Goal: Task Accomplishment & Management: Use online tool/utility

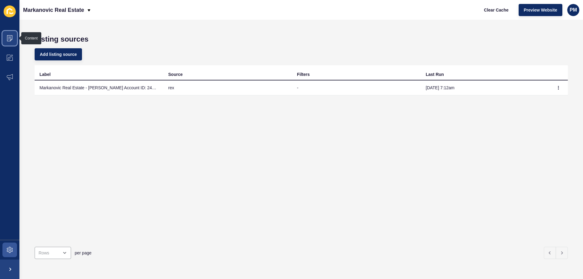
click at [8, 38] on icon at bounding box center [10, 38] width 6 height 6
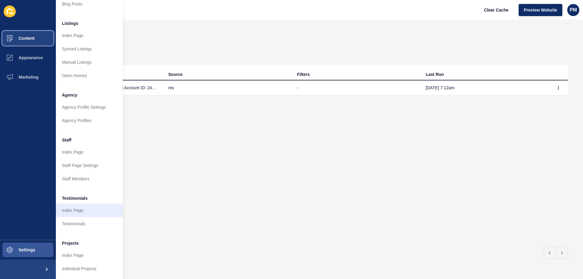
scroll to position [81, 0]
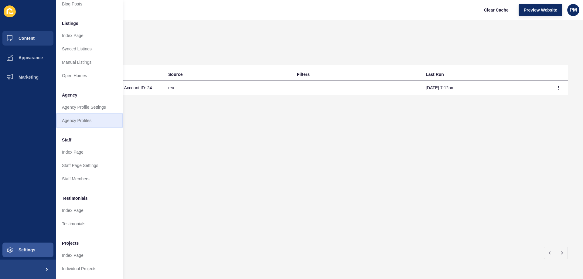
click at [74, 115] on link "Agency Profiles" at bounding box center [89, 120] width 67 height 13
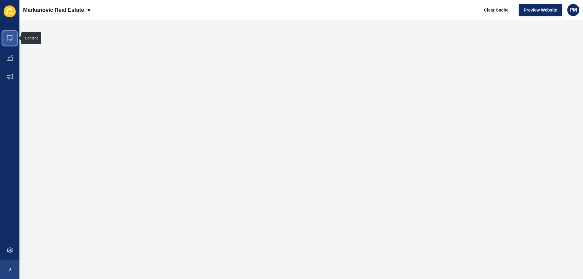
click at [10, 37] on icon at bounding box center [9, 37] width 3 height 0
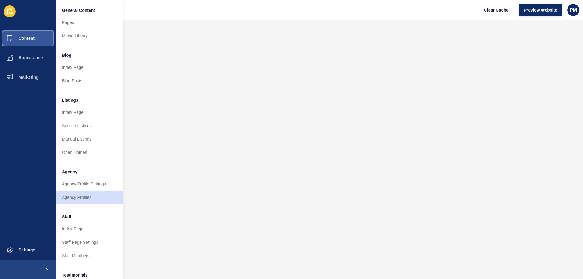
scroll to position [81, 0]
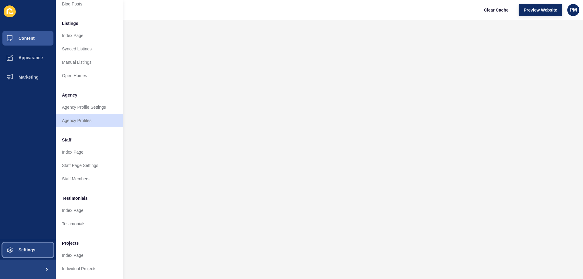
click at [28, 245] on button "Settings" at bounding box center [28, 249] width 56 height 19
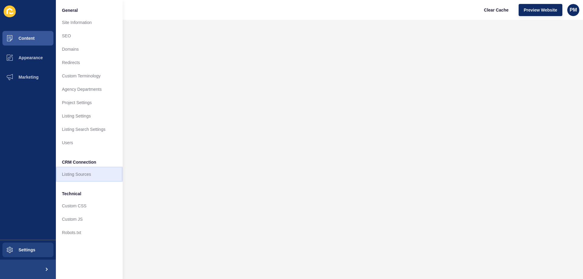
click at [90, 174] on link "Listing Sources" at bounding box center [89, 174] width 67 height 13
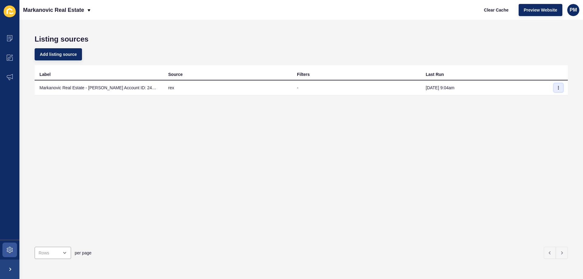
click at [557, 85] on button "button" at bounding box center [558, 88] width 9 height 9
click at [543, 99] on link "Sync now" at bounding box center [537, 99] width 43 height 13
click at [11, 35] on span at bounding box center [9, 38] width 19 height 19
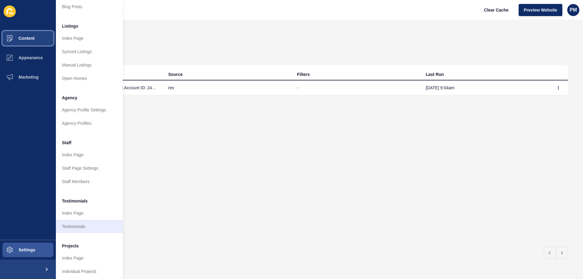
scroll to position [81, 0]
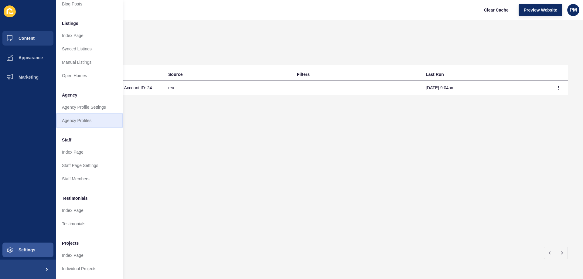
click at [81, 117] on link "Agency Profiles" at bounding box center [89, 120] width 67 height 13
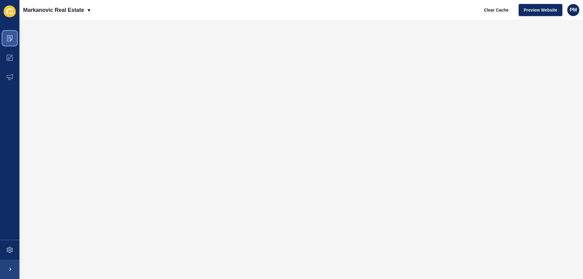
click at [10, 34] on span at bounding box center [9, 38] width 19 height 19
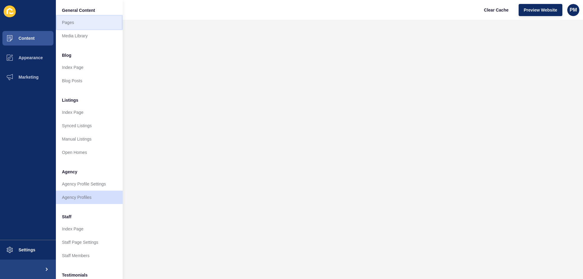
click at [73, 25] on link "Pages" at bounding box center [89, 22] width 67 height 13
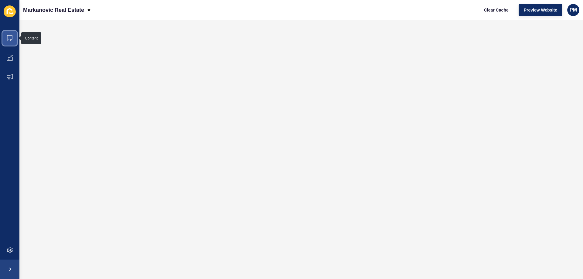
click at [7, 34] on span at bounding box center [9, 38] width 19 height 19
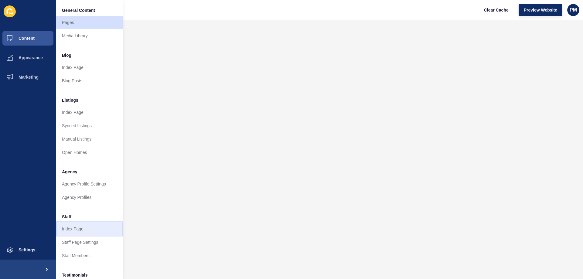
click at [91, 227] on link "Index Page" at bounding box center [89, 228] width 67 height 13
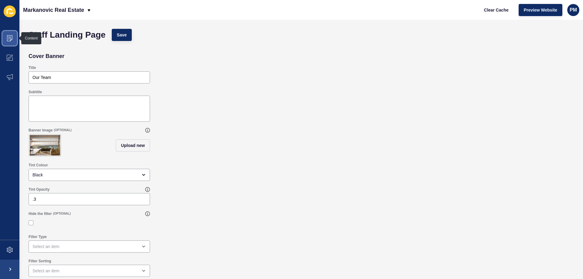
click at [12, 35] on span at bounding box center [9, 38] width 19 height 19
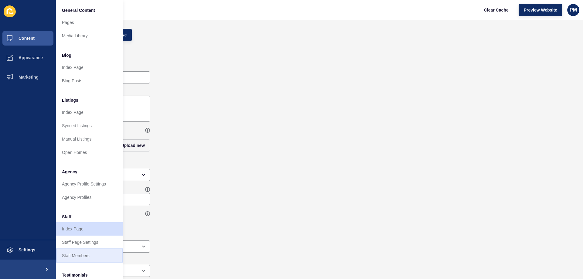
click at [85, 254] on link "Staff Members" at bounding box center [89, 255] width 67 height 13
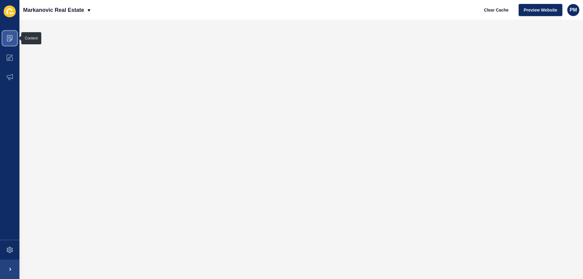
click at [9, 38] on icon at bounding box center [10, 38] width 6 height 6
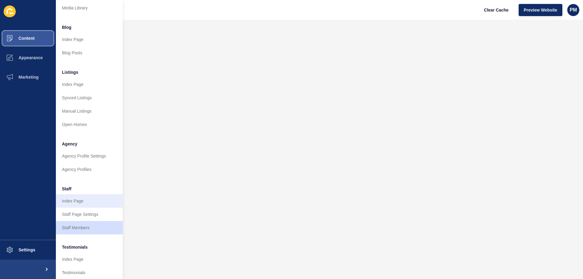
scroll to position [40, 0]
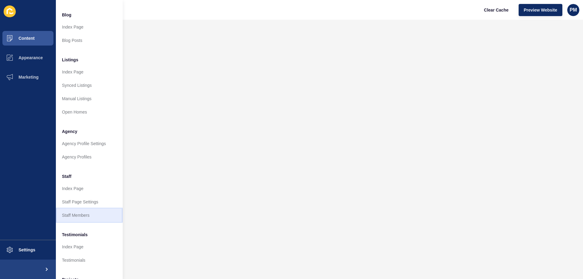
click at [81, 212] on link "Staff Members" at bounding box center [89, 215] width 67 height 13
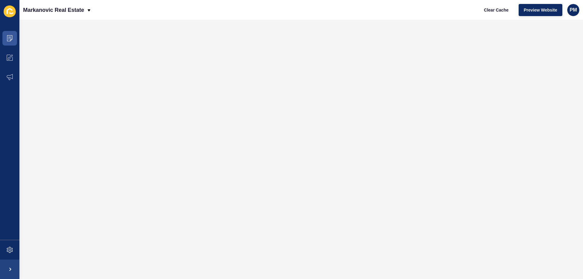
scroll to position [0, 0]
click at [11, 33] on span at bounding box center [9, 38] width 19 height 19
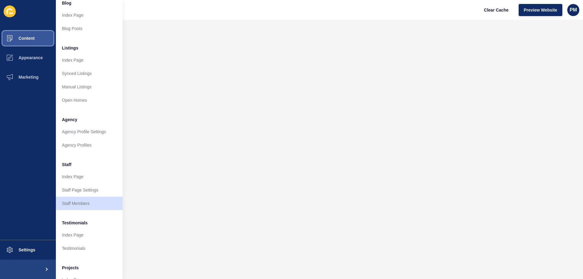
scroll to position [81, 0]
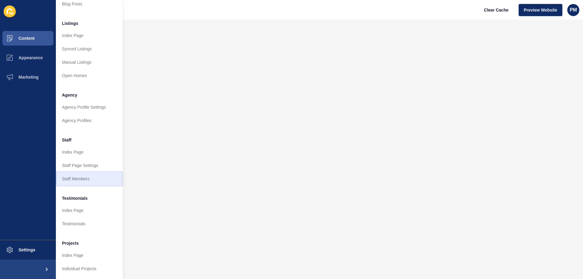
click at [83, 174] on link "Staff Members" at bounding box center [89, 178] width 67 height 13
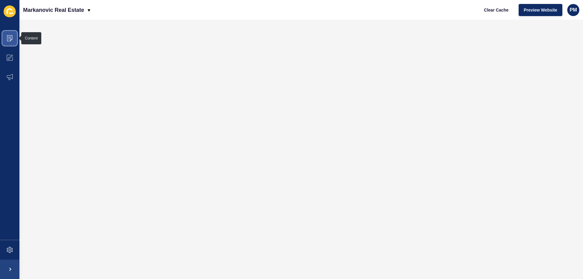
click at [11, 38] on icon at bounding box center [10, 38] width 6 height 6
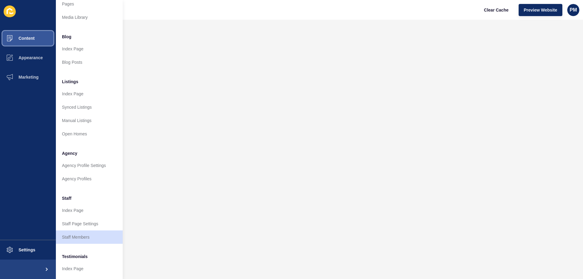
scroll to position [81, 0]
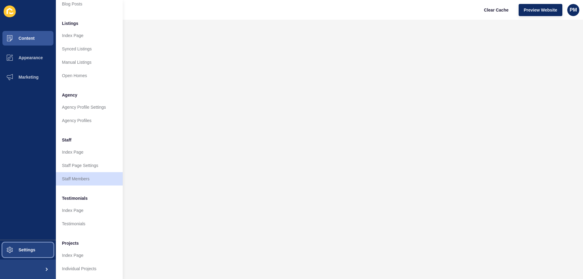
click at [35, 245] on button "Settings" at bounding box center [28, 249] width 56 height 19
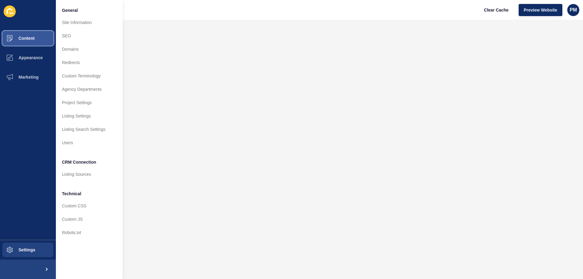
click at [27, 39] on span "Content" at bounding box center [17, 38] width 36 height 5
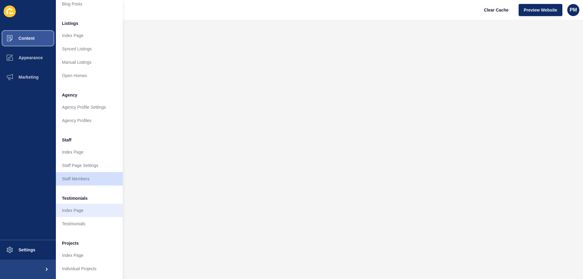
scroll to position [81, 0]
click at [82, 219] on link "Testimonials" at bounding box center [89, 223] width 67 height 13
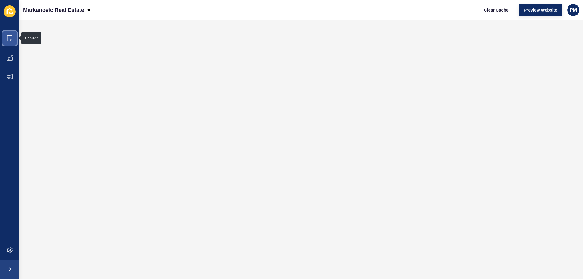
click at [9, 36] on icon at bounding box center [9, 38] width 5 height 6
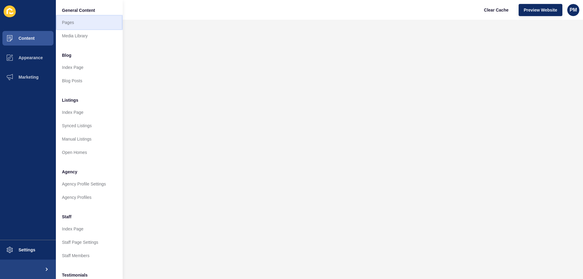
click at [76, 18] on link "Pages" at bounding box center [89, 22] width 67 height 13
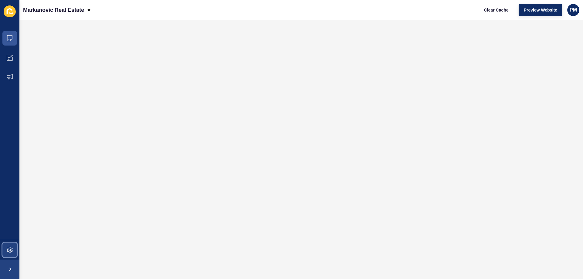
click at [13, 249] on span at bounding box center [9, 249] width 19 height 19
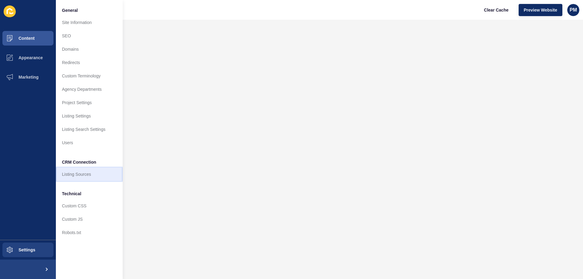
click at [76, 172] on link "Listing Sources" at bounding box center [89, 174] width 67 height 13
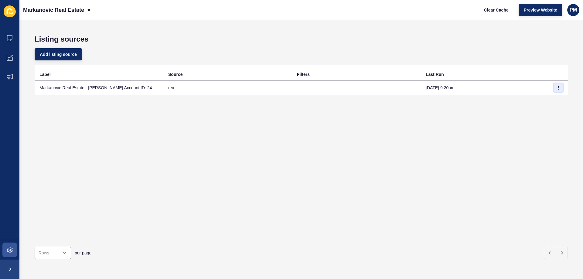
click at [557, 88] on button "button" at bounding box center [558, 88] width 9 height 9
click at [539, 101] on link "Sync now" at bounding box center [537, 99] width 43 height 13
click at [7, 39] on icon at bounding box center [9, 38] width 5 height 6
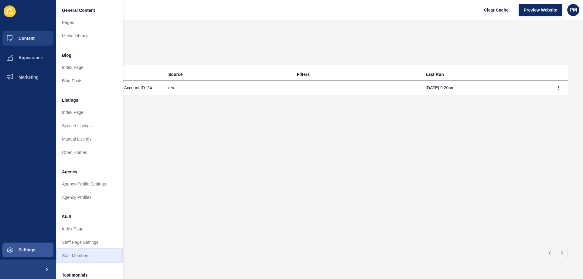
click at [79, 259] on link "Staff Members" at bounding box center [89, 255] width 67 height 13
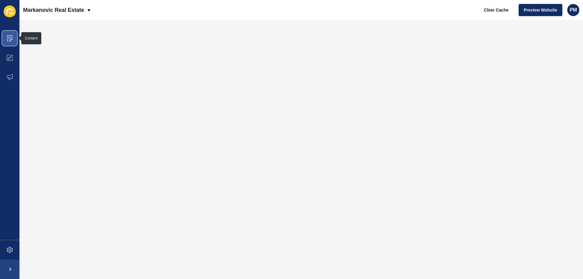
click at [6, 38] on span at bounding box center [9, 38] width 19 height 19
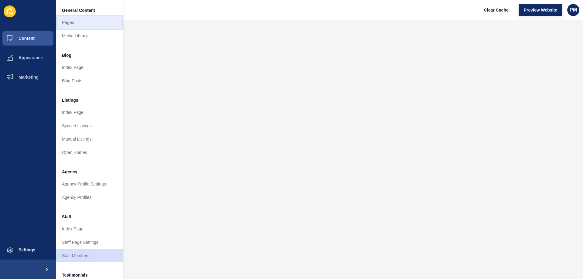
click at [80, 22] on link "Pages" at bounding box center [89, 22] width 67 height 13
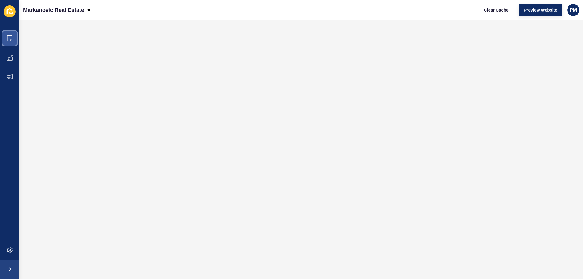
click at [7, 36] on icon at bounding box center [10, 38] width 6 height 6
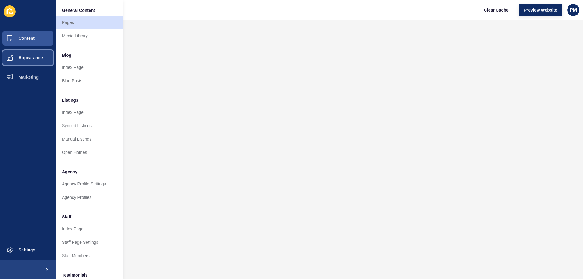
click at [49, 60] on button "Appearance" at bounding box center [28, 57] width 56 height 19
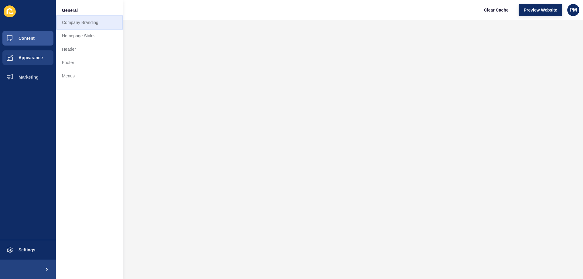
click at [80, 22] on link "Company Branding" at bounding box center [89, 22] width 67 height 13
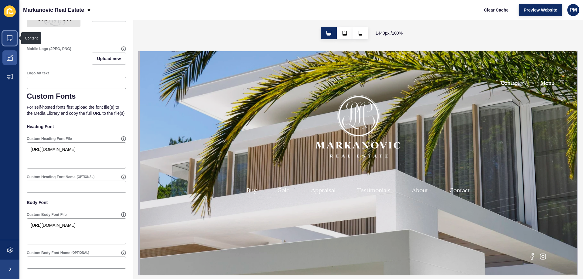
click at [13, 36] on span at bounding box center [9, 38] width 19 height 19
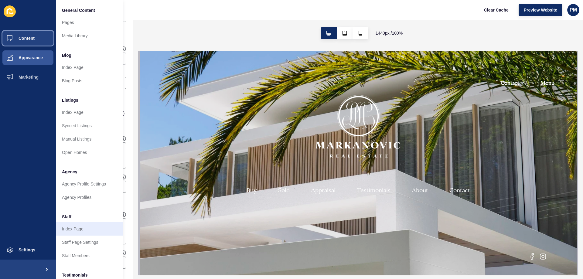
scroll to position [81, 0]
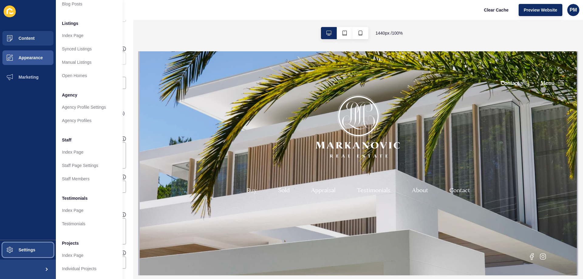
click at [44, 248] on button "Settings" at bounding box center [28, 249] width 56 height 19
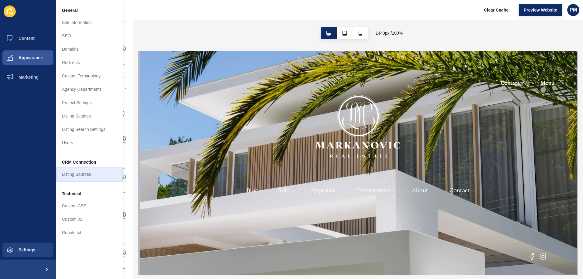
click at [84, 174] on link "Listing Sources" at bounding box center [89, 174] width 67 height 13
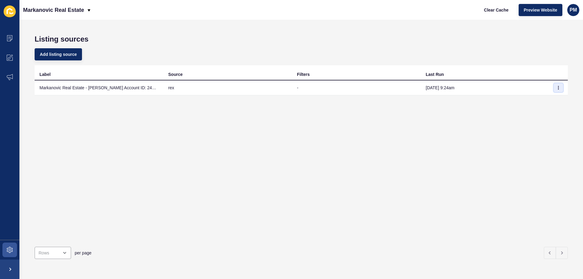
click at [557, 88] on icon "button" at bounding box center [559, 88] width 4 height 4
click at [545, 97] on link "Sync now" at bounding box center [537, 99] width 43 height 13
click at [8, 36] on icon at bounding box center [10, 38] width 6 height 6
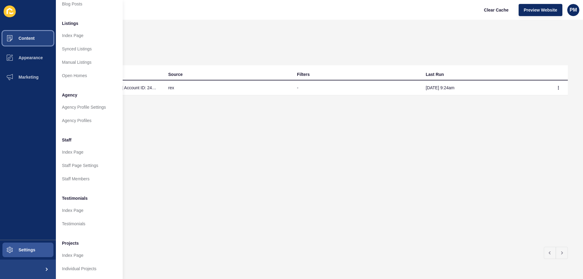
scroll to position [81, 0]
click at [77, 206] on link "Index Page" at bounding box center [89, 210] width 67 height 13
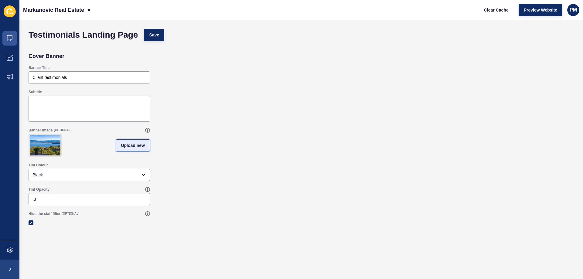
click at [137, 148] on span "Upload new" at bounding box center [133, 145] width 24 height 6
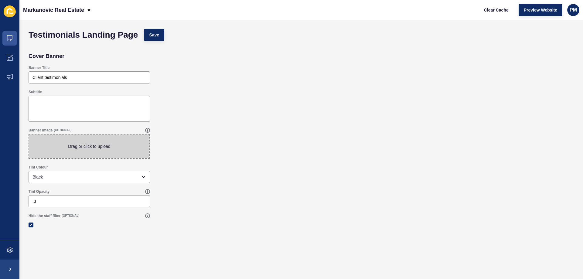
click at [118, 146] on span at bounding box center [89, 147] width 120 height 24
click at [29, 135] on input "Drag or click to upload" at bounding box center [29, 135] width 0 height 0
type input "C:\fakepath\13022025-74a - Copy.jpg"
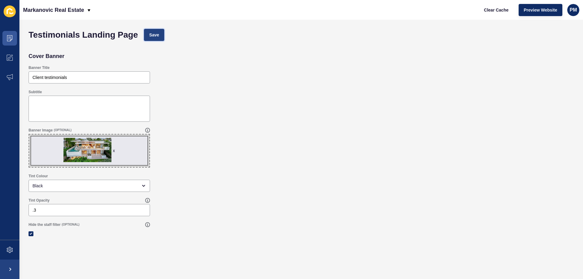
click at [159, 32] on span "Save" at bounding box center [154, 35] width 10 height 6
click at [8, 253] on span at bounding box center [9, 249] width 19 height 19
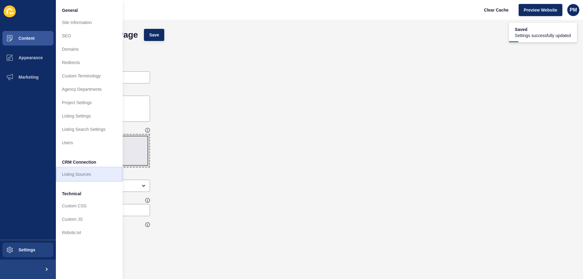
click at [73, 174] on link "Listing Sources" at bounding box center [89, 174] width 67 height 13
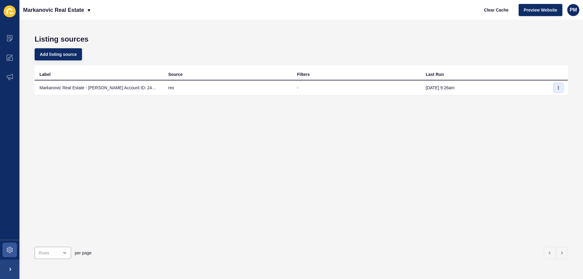
click at [556, 89] on button "button" at bounding box center [558, 88] width 9 height 9
click at [531, 101] on link "Sync now" at bounding box center [537, 99] width 43 height 13
